Goal: Task Accomplishment & Management: Use online tool/utility

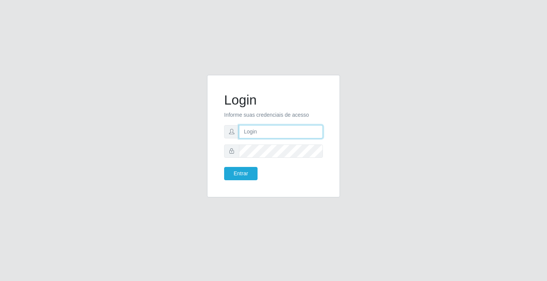
click at [267, 134] on input "text" at bounding box center [281, 131] width 84 height 13
type input "[PERSON_NAME]"
click at [224, 167] on button "Entrar" at bounding box center [240, 173] width 33 height 13
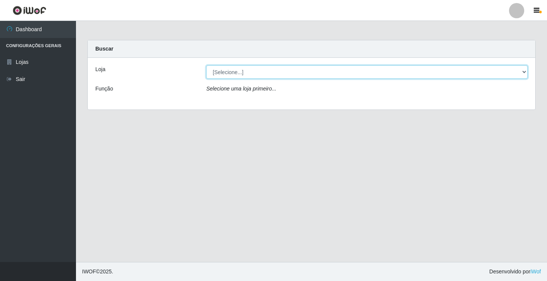
click at [250, 69] on select "[Selecione...] Ideal - Conceição" at bounding box center [366, 71] width 321 height 13
select select "231"
click at [206, 65] on select "[Selecione...] Ideal - Conceição" at bounding box center [366, 71] width 321 height 13
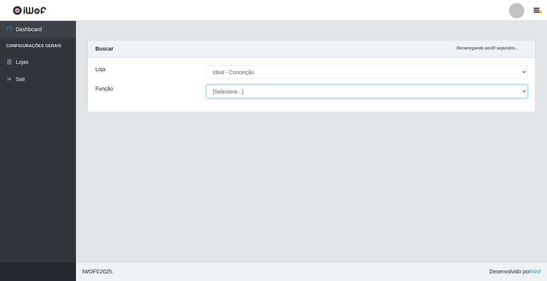
click at [256, 92] on select "[Selecione...] ASG ASG + ASG ++ Auxiliar de Estacionamento Auxiliar de Estacion…" at bounding box center [366, 91] width 321 height 13
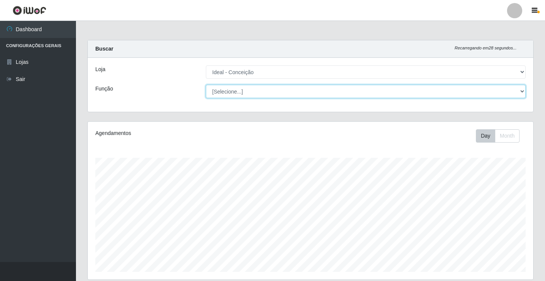
scroll to position [158, 445]
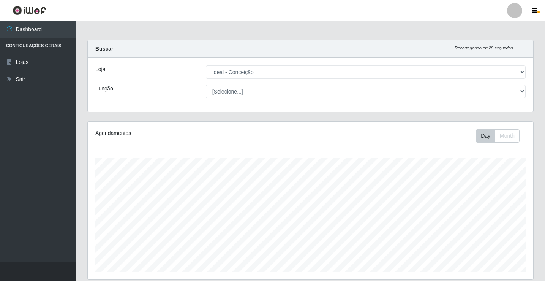
click at [177, 88] on div "Função" at bounding box center [145, 91] width 110 height 13
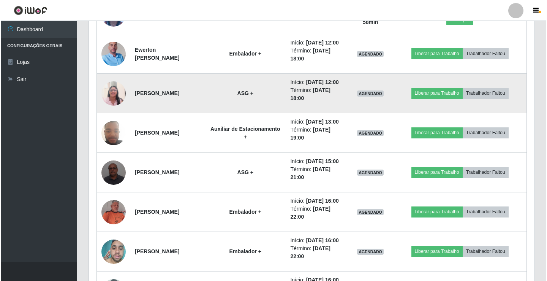
scroll to position [494, 0]
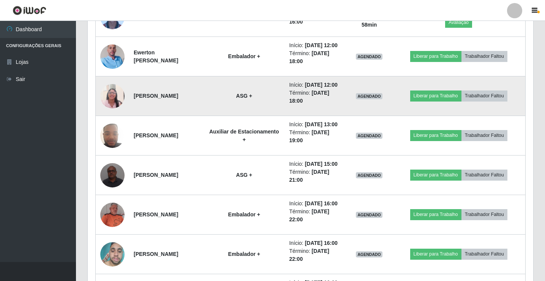
click at [116, 112] on img at bounding box center [112, 96] width 24 height 32
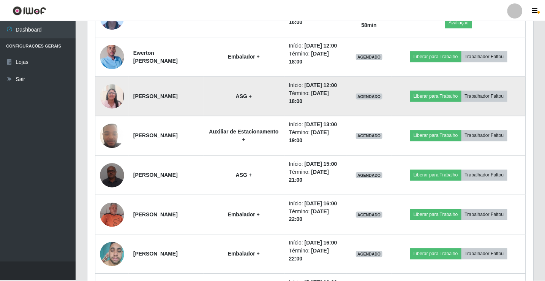
scroll to position [158, 442]
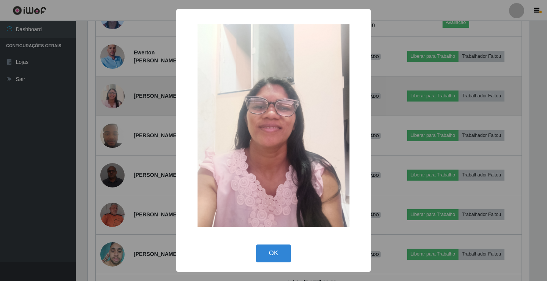
click at [117, 148] on div "× OK Cancel" at bounding box center [273, 140] width 547 height 281
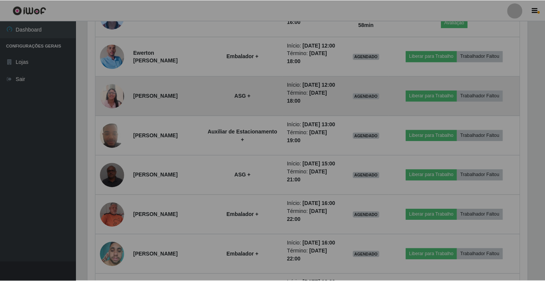
scroll to position [158, 445]
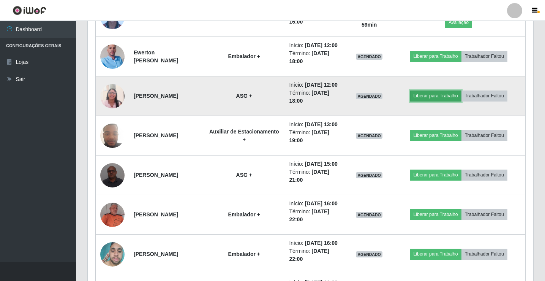
click at [424, 101] on button "Liberar para Trabalho" at bounding box center [435, 95] width 51 height 11
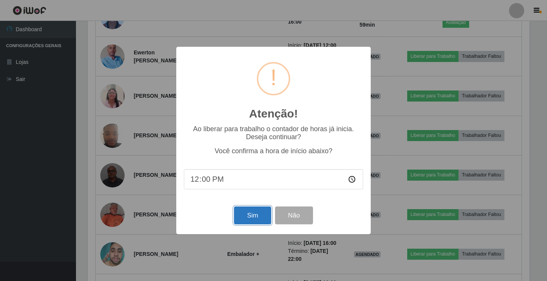
click at [252, 219] on button "Sim" at bounding box center [252, 215] width 37 height 18
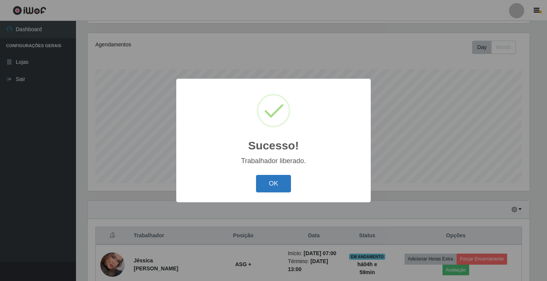
click at [271, 181] on button "OK" at bounding box center [273, 184] width 35 height 18
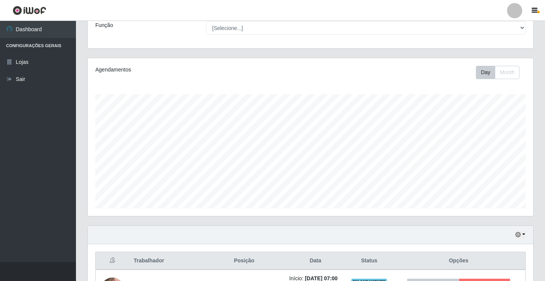
scroll to position [164, 0]
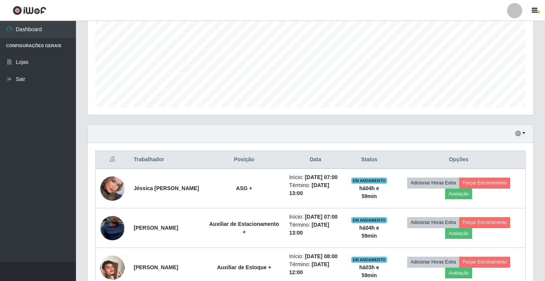
click at [514, 14] on div at bounding box center [514, 10] width 15 height 15
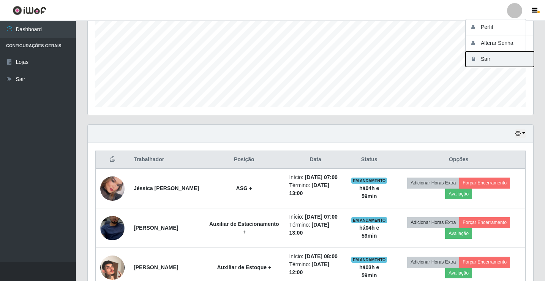
click at [497, 63] on button "Sair" at bounding box center [499, 59] width 68 height 16
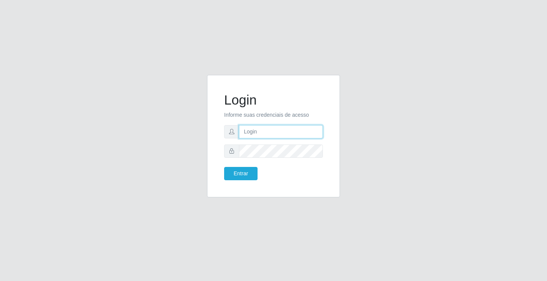
click at [269, 131] on input "text" at bounding box center [281, 131] width 84 height 13
type input "[PERSON_NAME]"
click at [224, 167] on button "Entrar" at bounding box center [240, 173] width 33 height 13
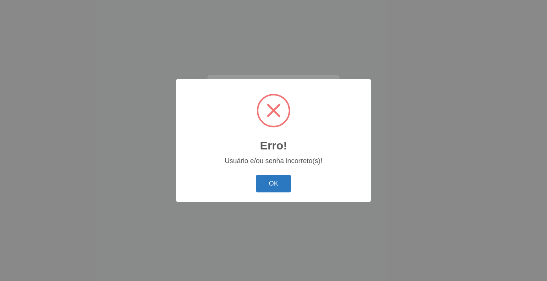
click at [278, 186] on button "OK" at bounding box center [273, 184] width 35 height 18
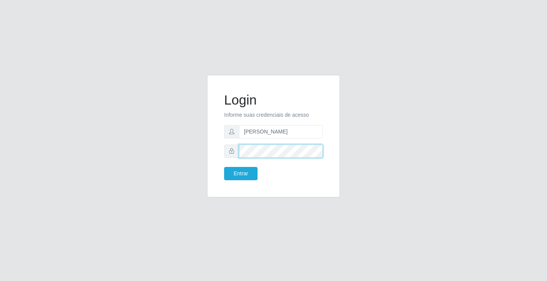
click at [234, 153] on div at bounding box center [273, 150] width 99 height 13
click at [224, 167] on button "Entrar" at bounding box center [240, 173] width 33 height 13
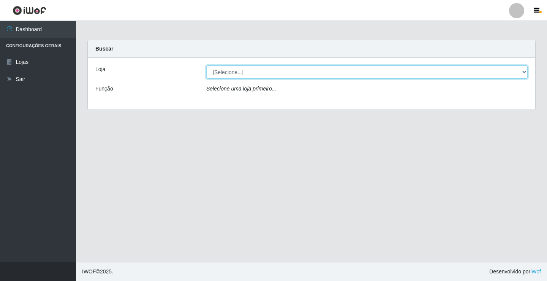
click at [254, 72] on select "[Selecione...] Ideal - Conceição" at bounding box center [366, 71] width 321 height 13
select select "231"
click at [206, 65] on select "[Selecione...] Ideal - Conceição" at bounding box center [366, 71] width 321 height 13
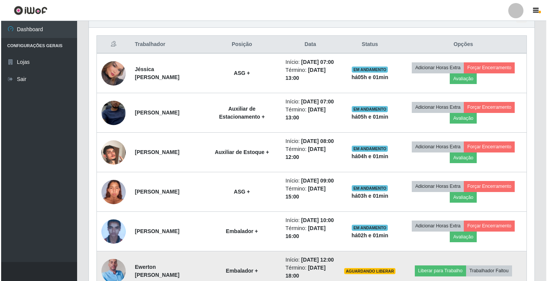
scroll to position [266, 0]
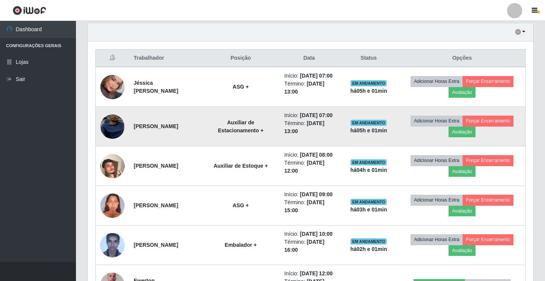
click at [113, 133] on img at bounding box center [112, 126] width 24 height 53
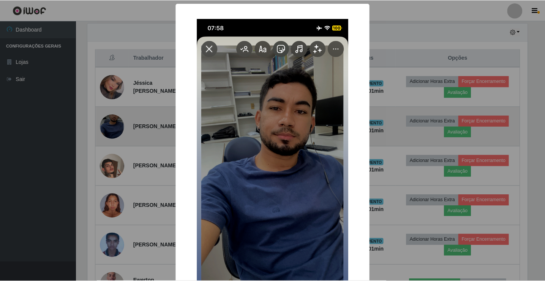
scroll to position [158, 442]
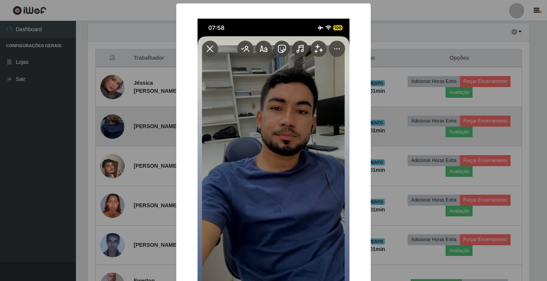
click at [113, 133] on div "× OK Cancel" at bounding box center [273, 140] width 547 height 281
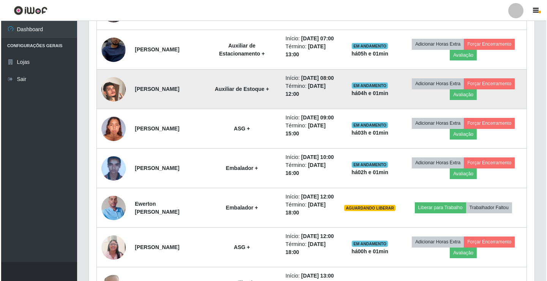
scroll to position [342, 0]
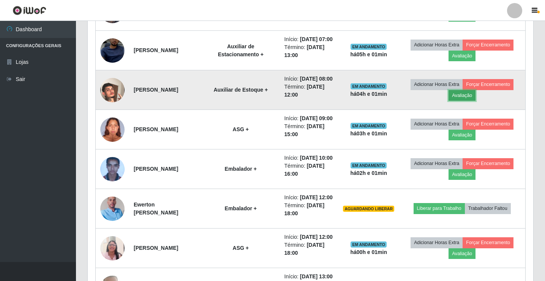
click at [469, 101] on button "Avaliação" at bounding box center [461, 95] width 27 height 11
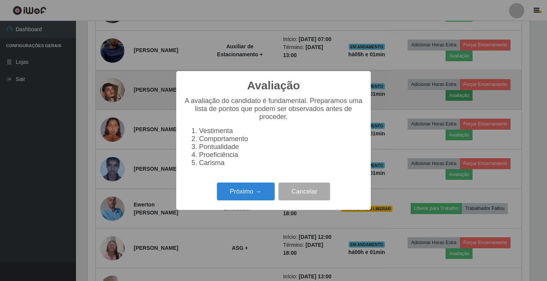
scroll to position [158, 442]
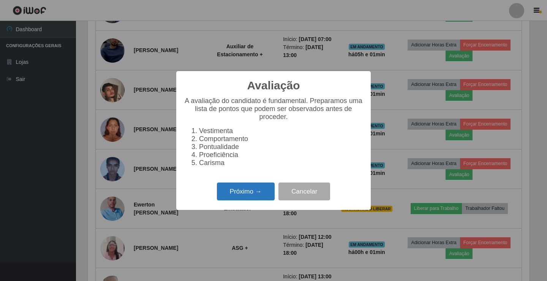
click at [245, 191] on button "Próximo →" at bounding box center [246, 191] width 58 height 18
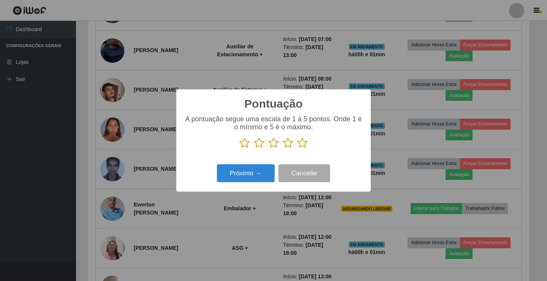
click at [273, 144] on icon at bounding box center [273, 142] width 11 height 11
click at [268, 148] on input "radio" at bounding box center [268, 148] width 0 height 0
click at [269, 173] on button "Próximo →" at bounding box center [246, 173] width 58 height 18
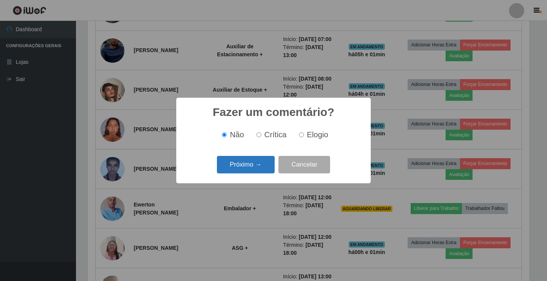
click at [259, 168] on button "Próximo →" at bounding box center [246, 165] width 58 height 18
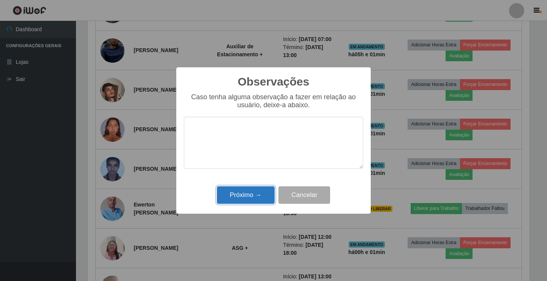
click at [262, 194] on button "Próximo →" at bounding box center [246, 195] width 58 height 18
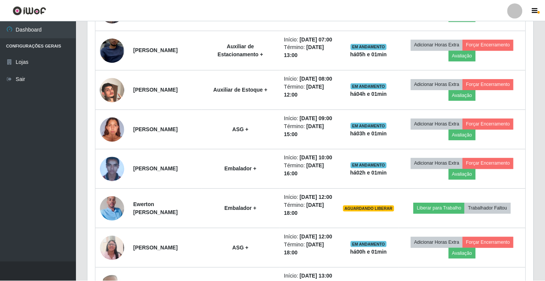
scroll to position [158, 445]
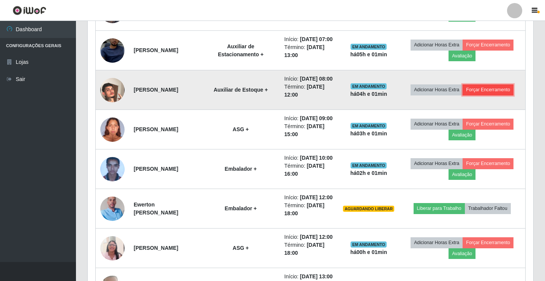
click at [500, 95] on button "Forçar Encerramento" at bounding box center [487, 89] width 51 height 11
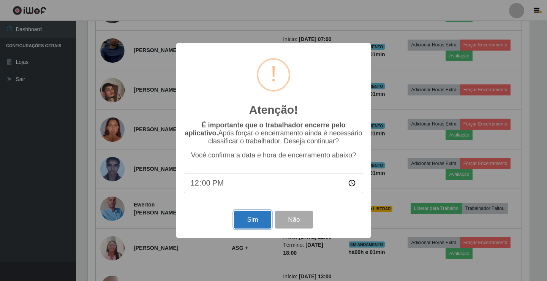
click at [263, 223] on button "Sim" at bounding box center [252, 219] width 37 height 18
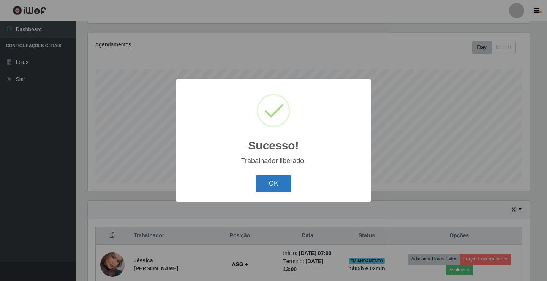
click at [278, 183] on button "OK" at bounding box center [273, 184] width 35 height 18
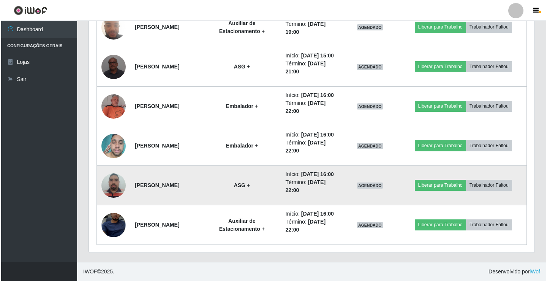
scroll to position [658, 0]
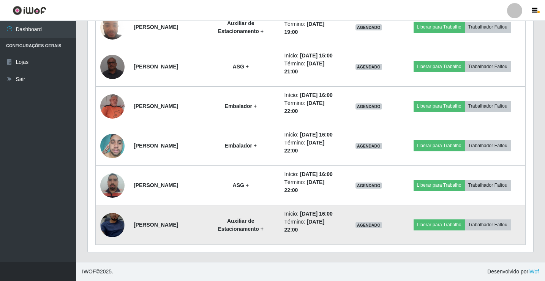
click at [112, 216] on img at bounding box center [112, 224] width 24 height 53
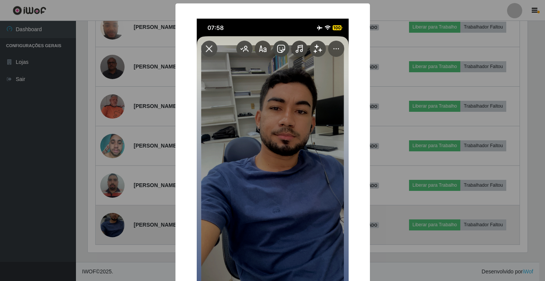
scroll to position [158, 442]
click at [112, 216] on div "× OK Cancel" at bounding box center [273, 140] width 547 height 281
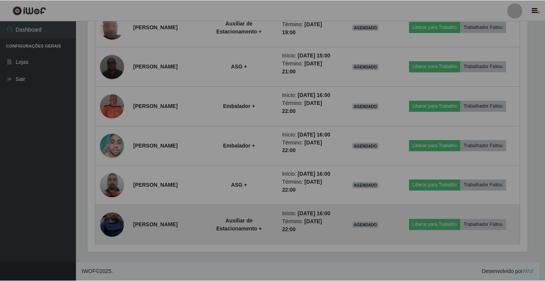
scroll to position [0, 0]
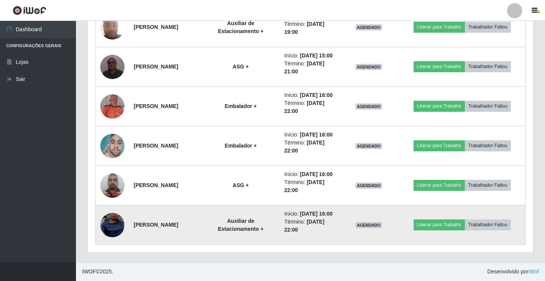
click at [112, 216] on img at bounding box center [112, 224] width 24 height 53
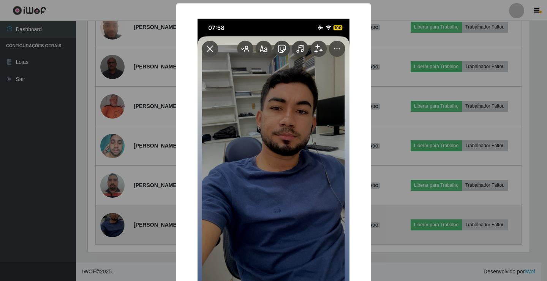
click at [112, 216] on div "× OK Cancel" at bounding box center [273, 140] width 547 height 281
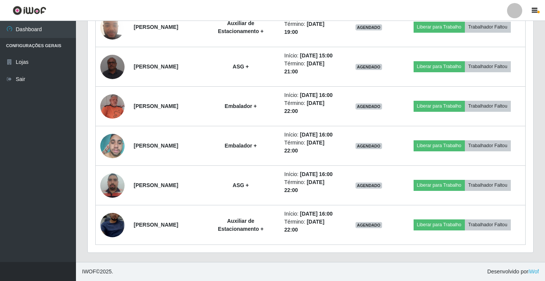
click at [518, 10] on div at bounding box center [514, 10] width 15 height 15
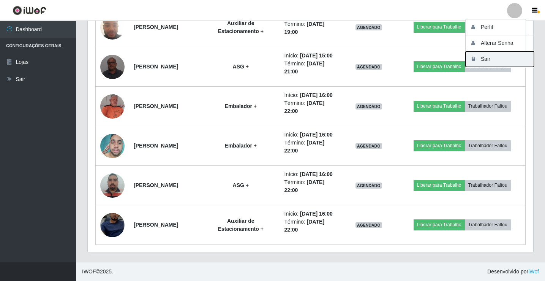
click at [503, 60] on button "Sair" at bounding box center [499, 59] width 68 height 16
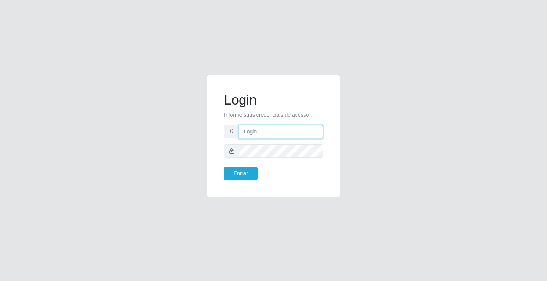
click at [252, 133] on input "text" at bounding box center [281, 131] width 84 height 13
type input "zivaneide@ideal"
click at [254, 143] on form "Login Informe suas credenciais de acesso zivaneide@ideal Entrar" at bounding box center [273, 136] width 99 height 88
click at [224, 167] on button "Entrar" at bounding box center [240, 173] width 33 height 13
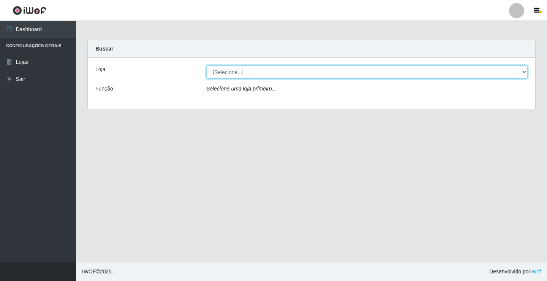
click at [229, 70] on select "[Selecione...] Ideal - Conceição" at bounding box center [366, 71] width 321 height 13
select select "231"
click at [206, 65] on select "[Selecione...] Ideal - Conceição" at bounding box center [366, 71] width 321 height 13
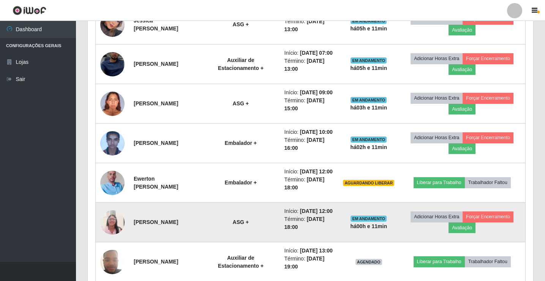
scroll to position [342, 0]
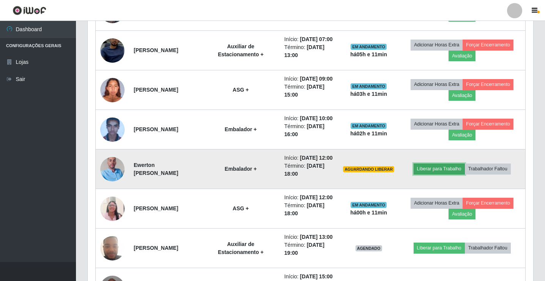
click at [461, 174] on button "Liberar para Trabalho" at bounding box center [438, 168] width 51 height 11
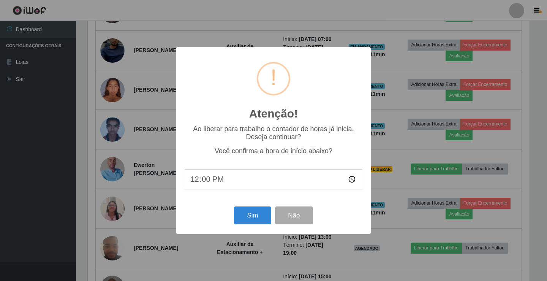
click at [222, 182] on input "12:00" at bounding box center [273, 179] width 179 height 20
click at [250, 216] on button "Sim" at bounding box center [252, 215] width 37 height 18
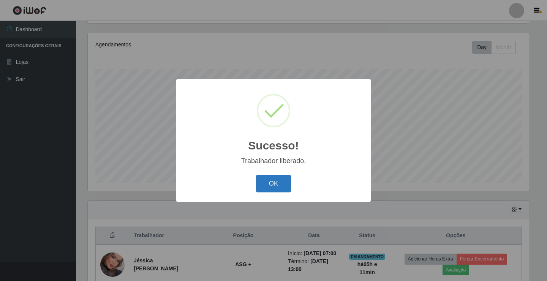
click at [285, 183] on button "OK" at bounding box center [273, 184] width 35 height 18
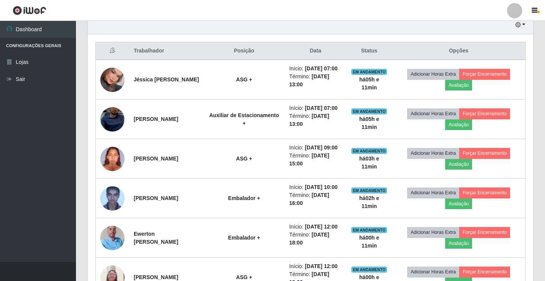
scroll to position [278, 0]
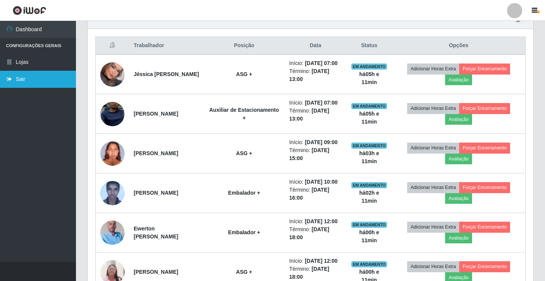
click at [44, 80] on link "Sair" at bounding box center [38, 79] width 76 height 17
